Goal: Task Accomplishment & Management: Use online tool/utility

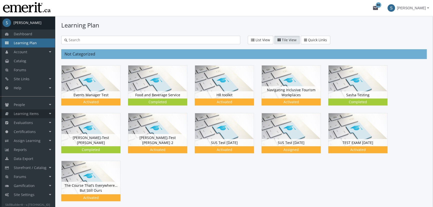
click at [38, 114] on span "Learning Items" at bounding box center [26, 113] width 25 height 5
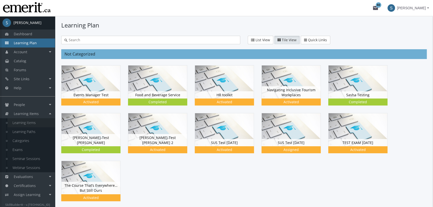
click at [35, 122] on link "Learning Items" at bounding box center [32, 122] width 48 height 9
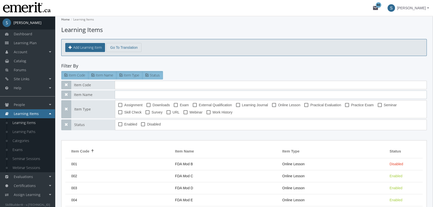
click at [118, 98] on input "text" at bounding box center [271, 95] width 312 height 9
type input "[PERSON_NAME]"
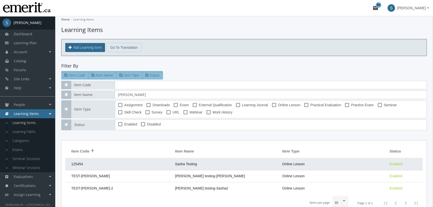
click at [100, 164] on td "125454" at bounding box center [118, 164] width 107 height 12
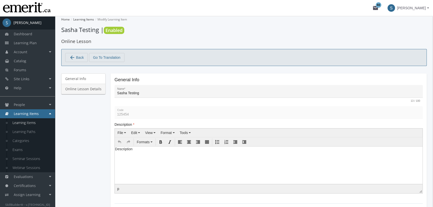
click at [97, 87] on link "Online Lesson Details" at bounding box center [83, 89] width 44 height 11
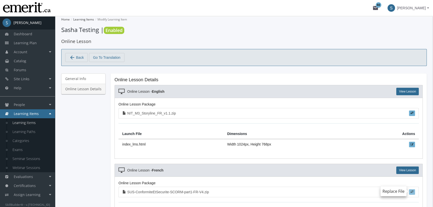
click at [412, 191] on span at bounding box center [412, 191] width 3 height 3
click at [0, 0] on input "file" at bounding box center [0, 0] width 0 height 0
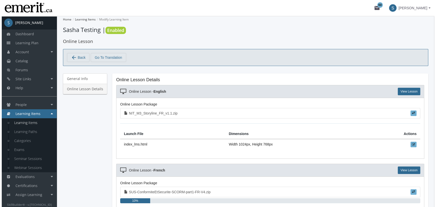
scroll to position [15, 0]
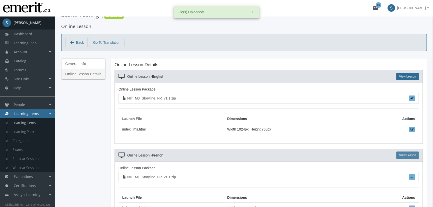
click at [405, 156] on link "View Lesson" at bounding box center [407, 156] width 23 height 8
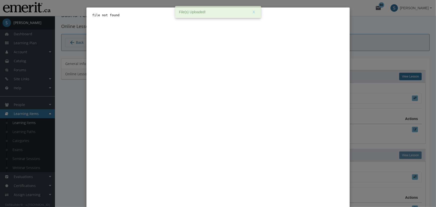
scroll to position [0, 0]
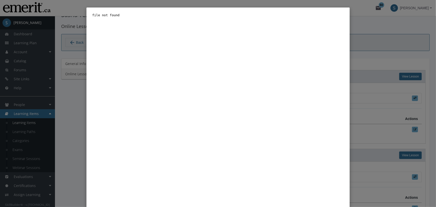
click at [381, 106] on div "Close" at bounding box center [218, 103] width 436 height 207
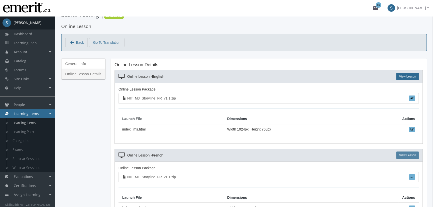
click at [407, 155] on link "View Lesson" at bounding box center [407, 156] width 23 height 8
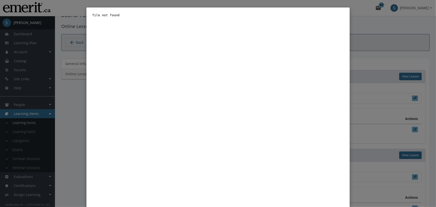
click at [349, 93] on div "Close" at bounding box center [218, 103] width 436 height 207
